Goal: Information Seeking & Learning: Understand process/instructions

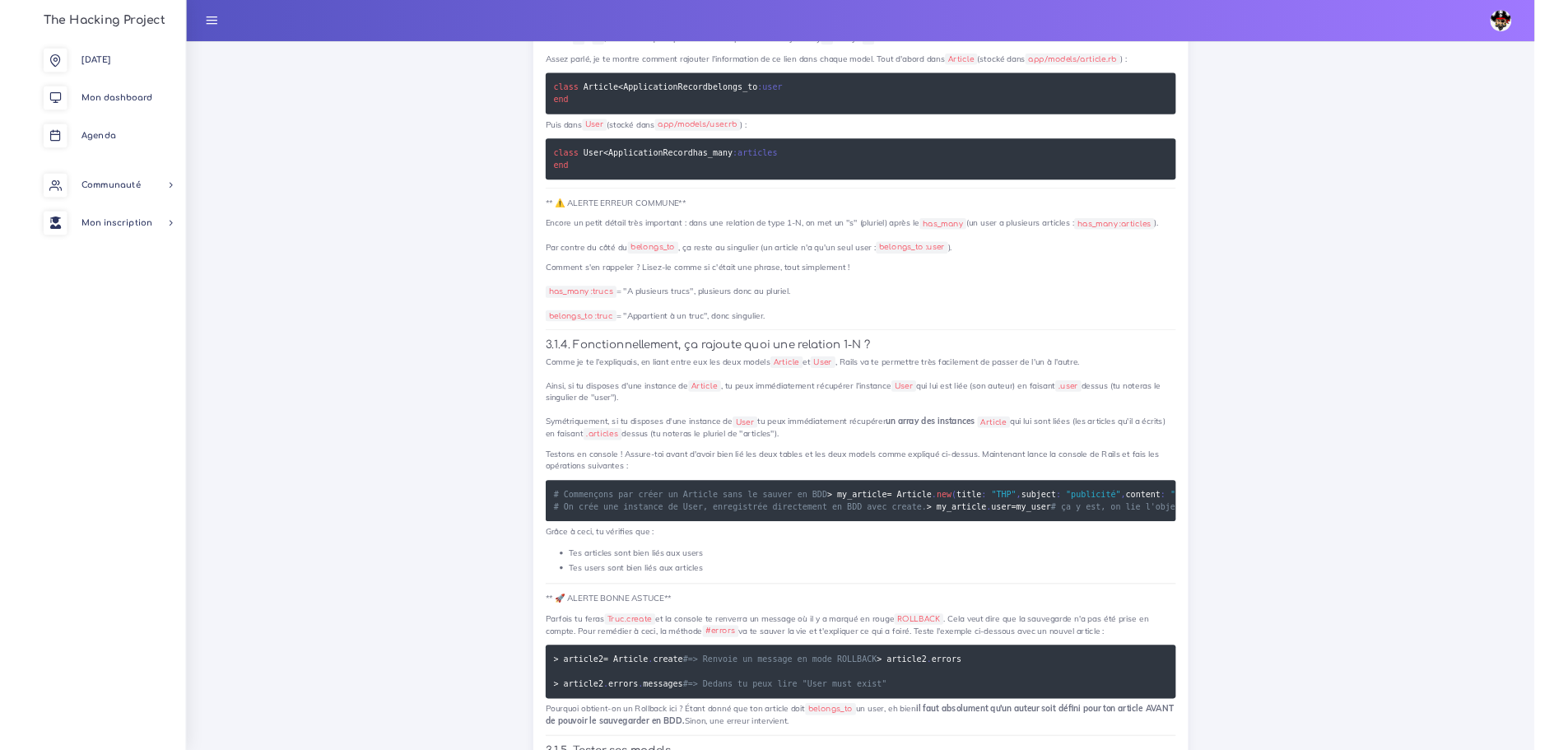
scroll to position [8112, 0]
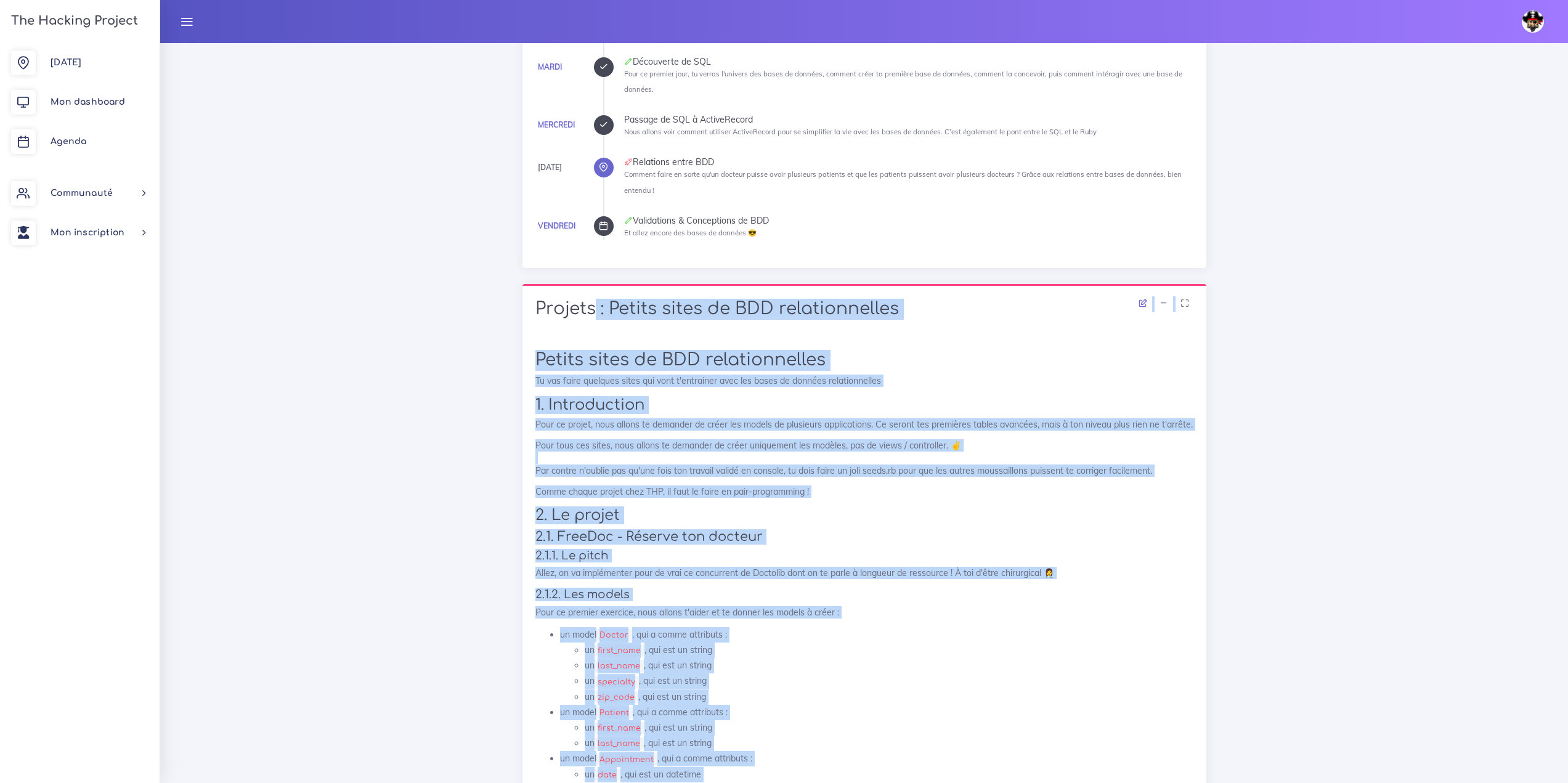
scroll to position [417, 0]
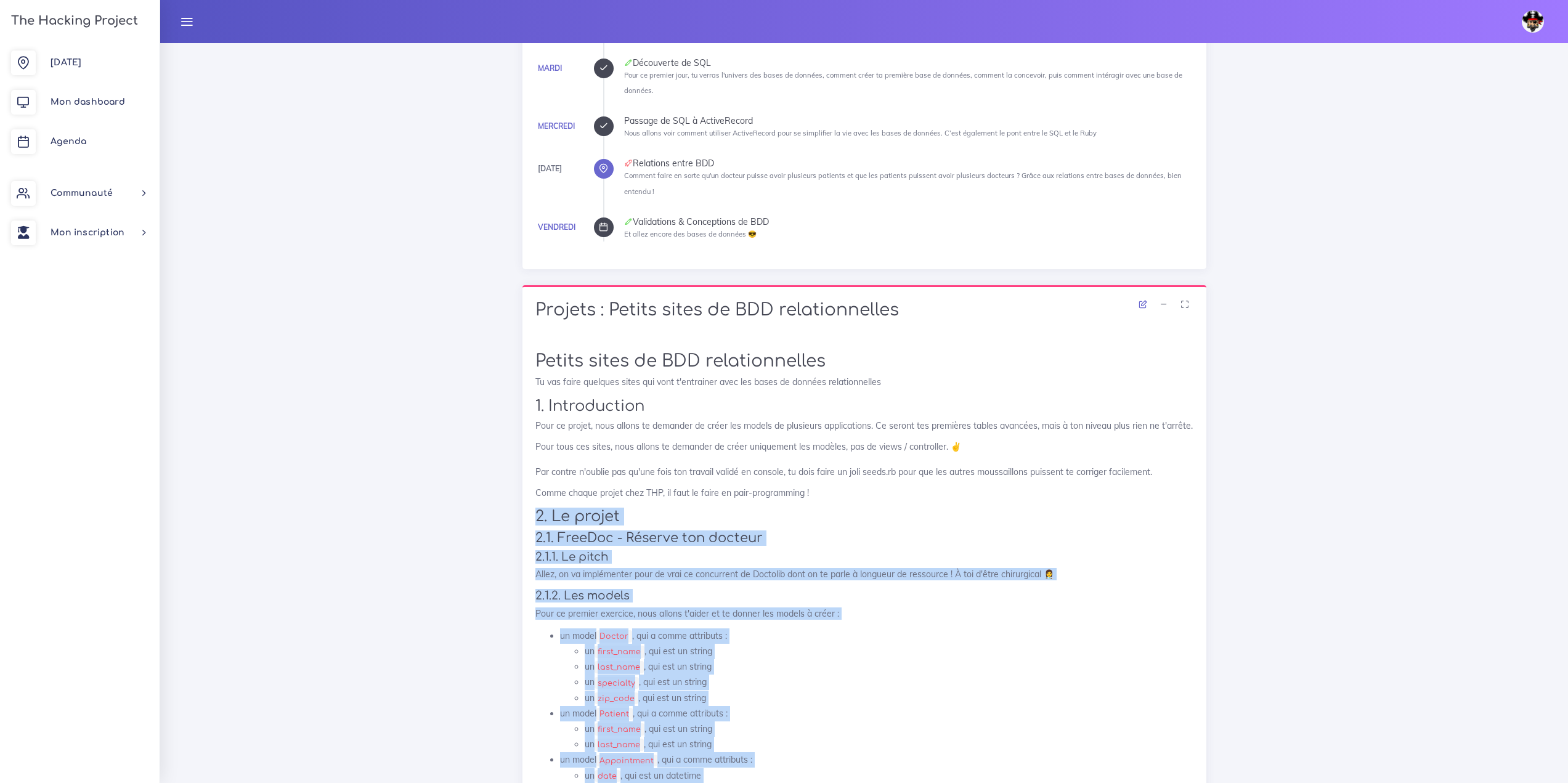
drag, startPoint x: 707, startPoint y: 631, endPoint x: 528, endPoint y: 517, distance: 212.2
copy div "3. Lo ipsumd 7.3. SitaMet - Consect adi elitsed 5.5.8. Do eiusm Tempo, in ut la…"
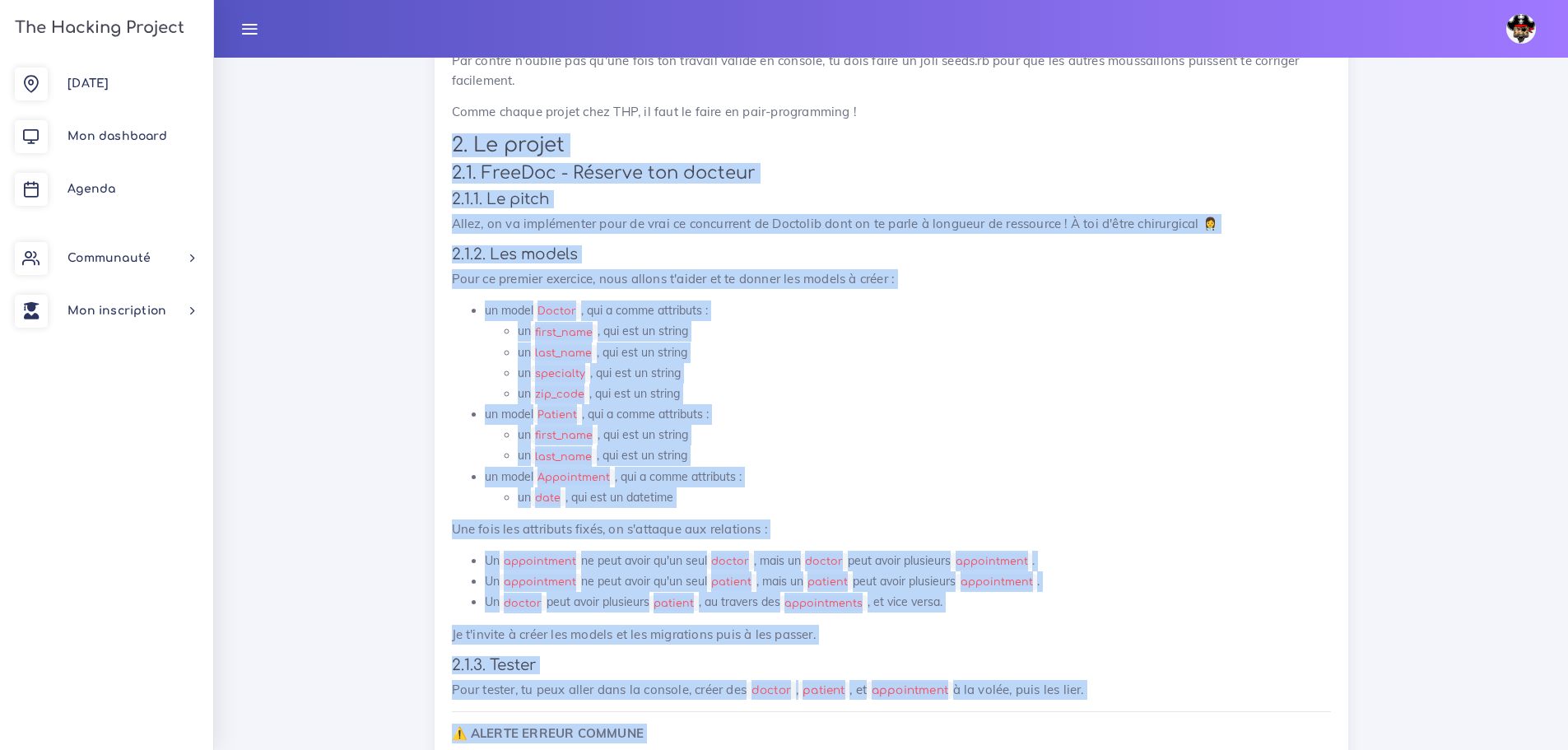
scroll to position [1631, 0]
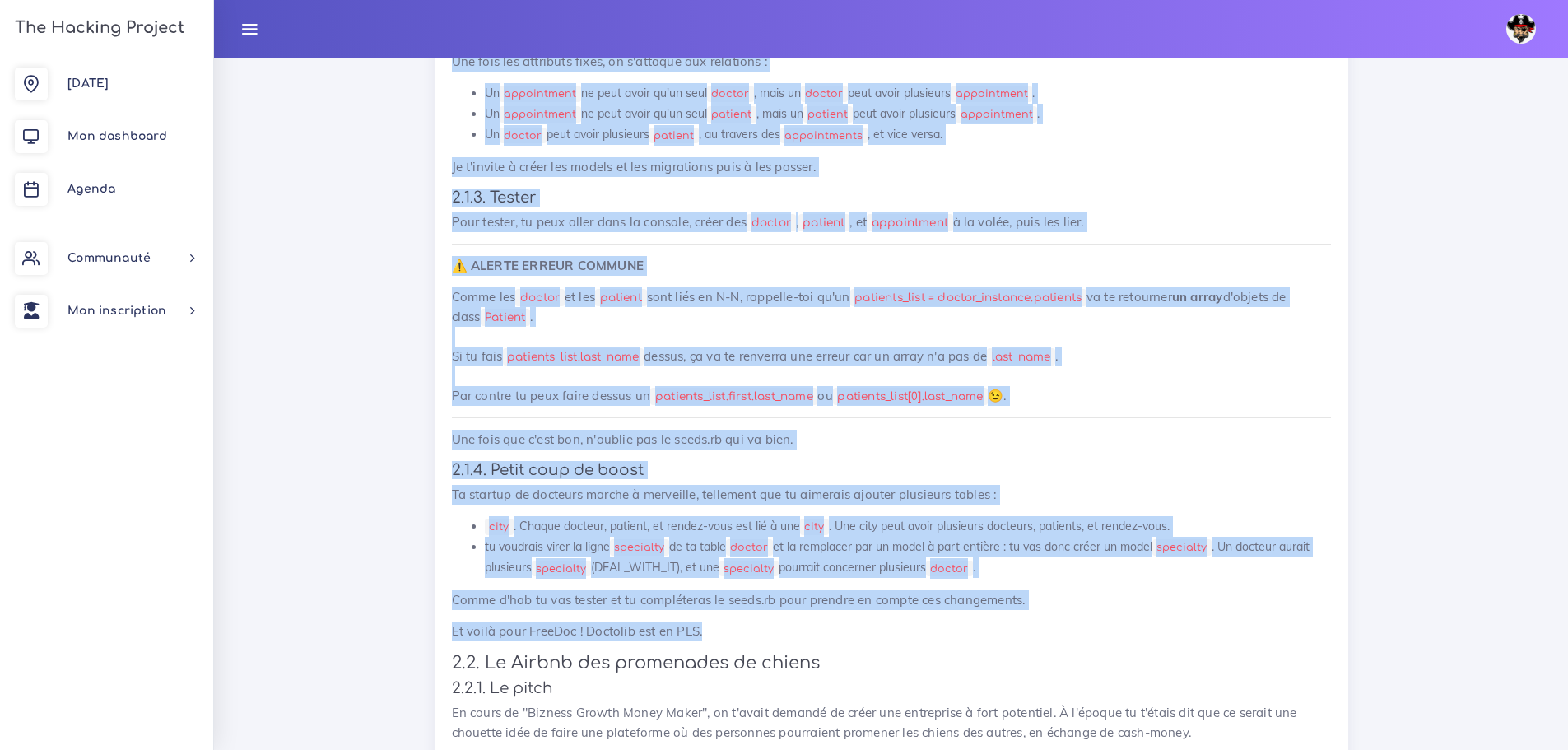
click at [953, 462] on h4 "2.1.4. Petit coup de boost" at bounding box center [891, 470] width 879 height 18
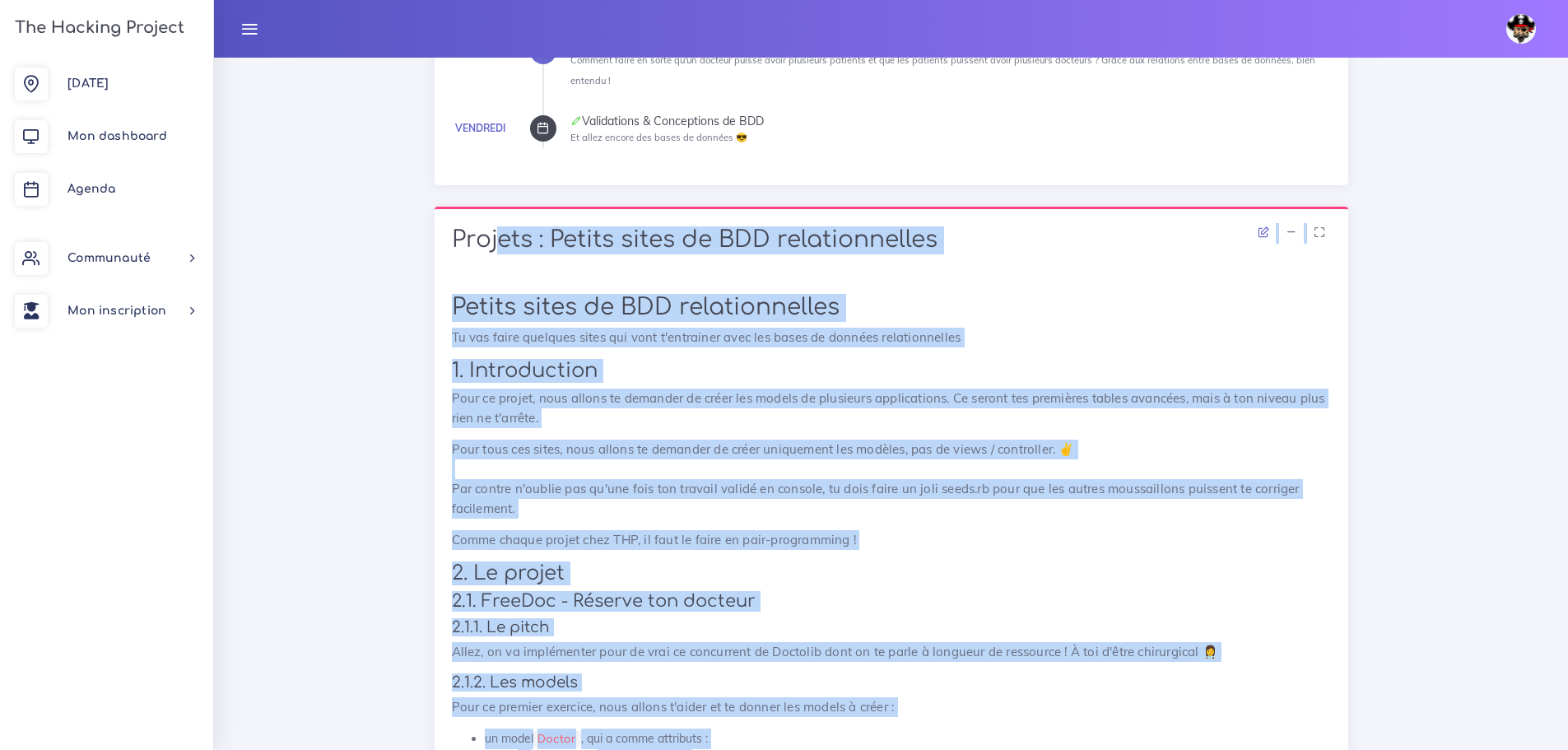
scroll to position [725, 0]
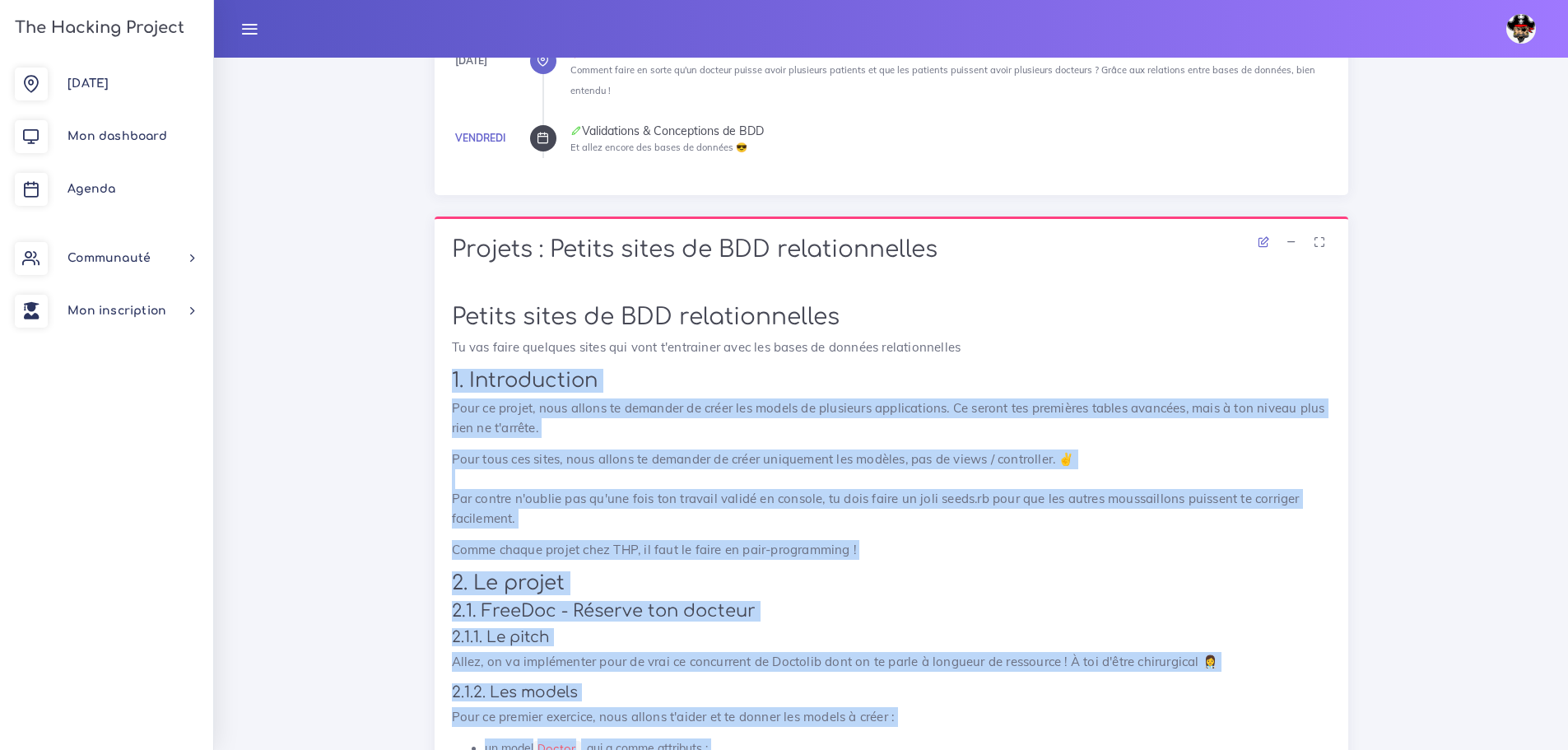
drag, startPoint x: 735, startPoint y: 632, endPoint x: 430, endPoint y: 392, distance: 388.1
copy div "0. Loremipsumdo Sita co adipis, elit seddoe te incididu ut labor etd magnaa en …"
